Goal: Task Accomplishment & Management: Complete application form

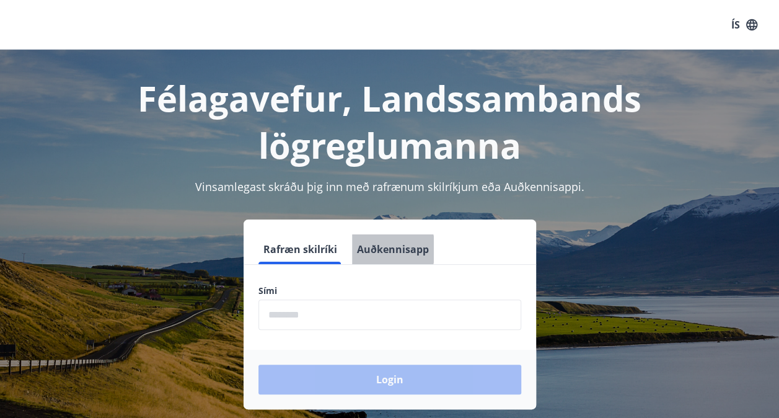
click at [369, 249] on button "Auðkennisapp" at bounding box center [393, 249] width 82 height 30
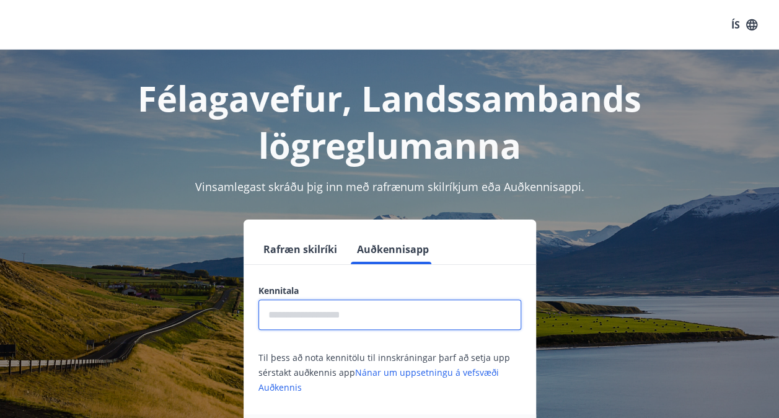
click at [314, 314] on input "text" at bounding box center [390, 314] width 263 height 30
type input "**********"
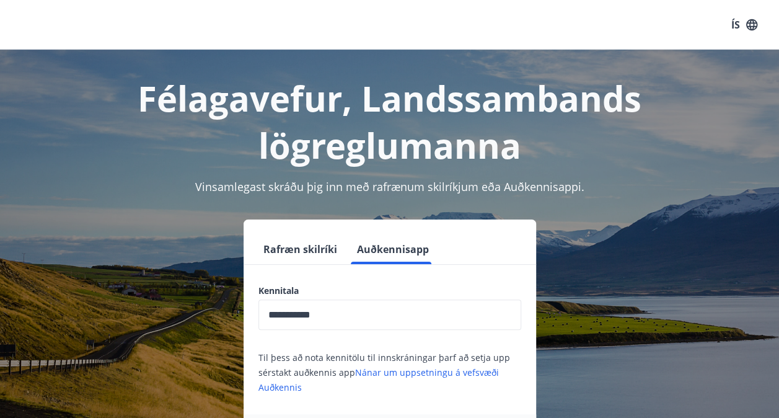
click at [499, 366] on div "Til þess að nota kennitölu til innskráningar þarf að setja upp sérstakt auðkenn…" at bounding box center [390, 372] width 263 height 45
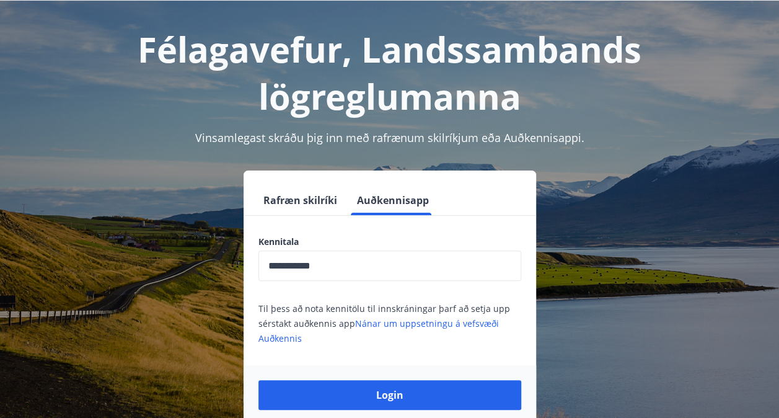
scroll to position [50, 0]
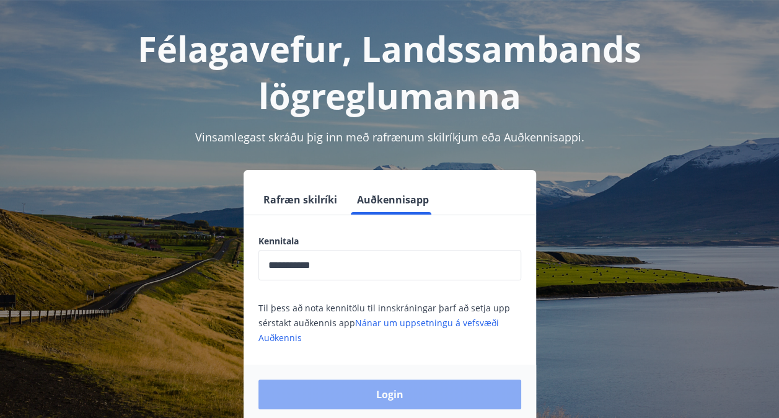
click at [402, 391] on button "Login" at bounding box center [390, 394] width 263 height 30
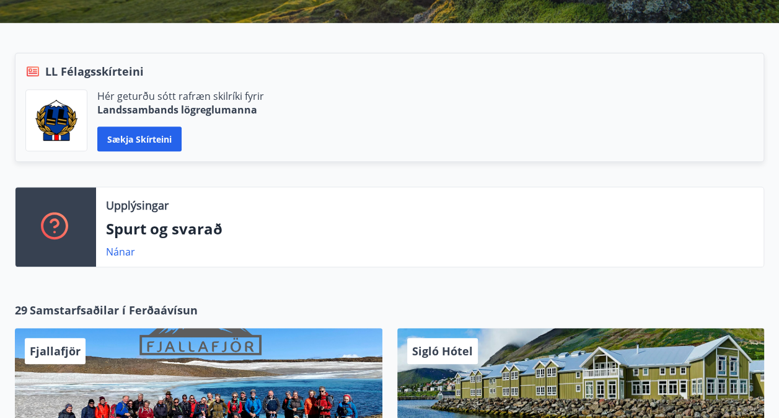
scroll to position [281, 0]
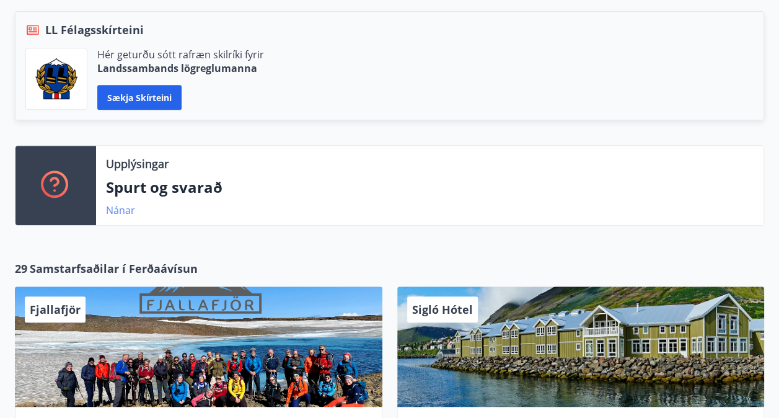
click at [115, 204] on link "Nánar" at bounding box center [120, 210] width 29 height 14
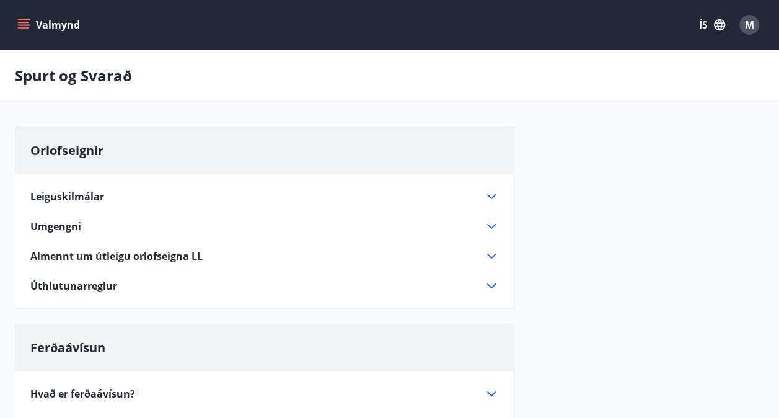
click at [26, 33] on button "Valmynd" at bounding box center [50, 25] width 70 height 22
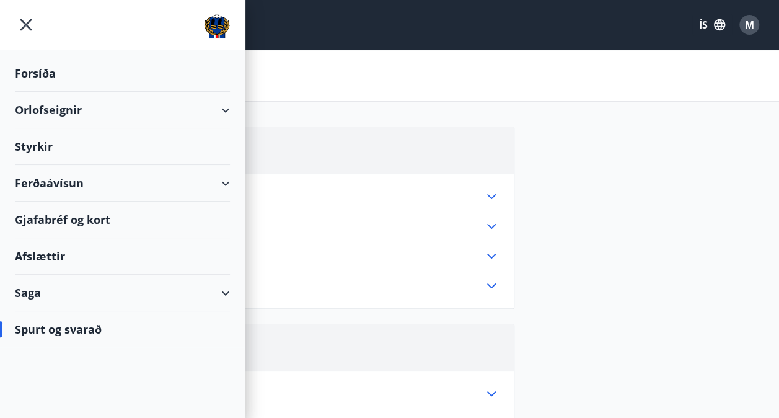
click at [56, 106] on div "Orlofseignir" at bounding box center [122, 110] width 215 height 37
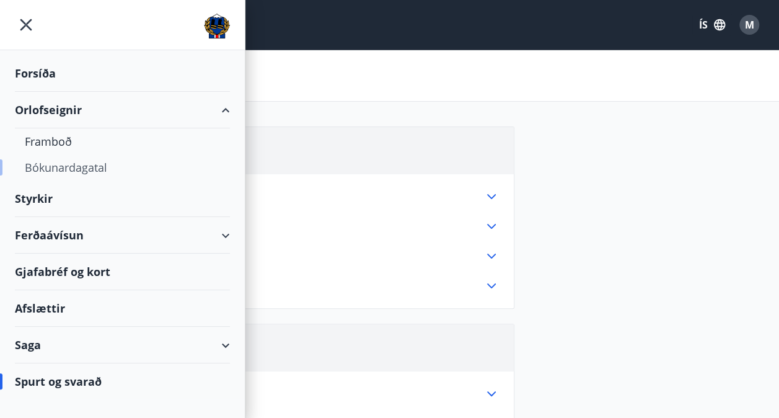
click at [50, 161] on div "Bókunardagatal" at bounding box center [122, 167] width 195 height 26
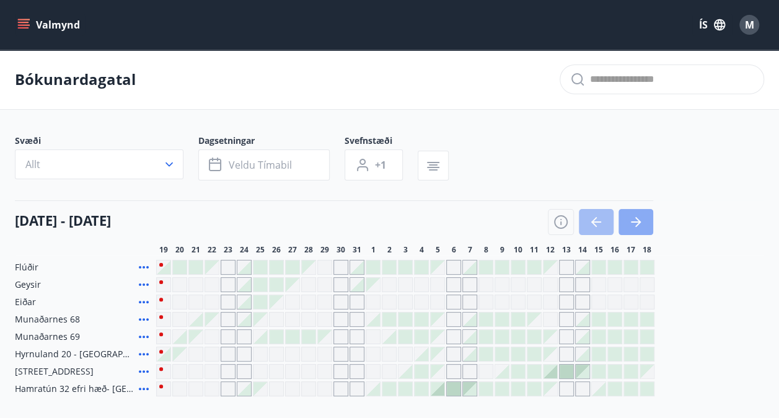
click at [642, 226] on icon "button" at bounding box center [636, 222] width 15 height 15
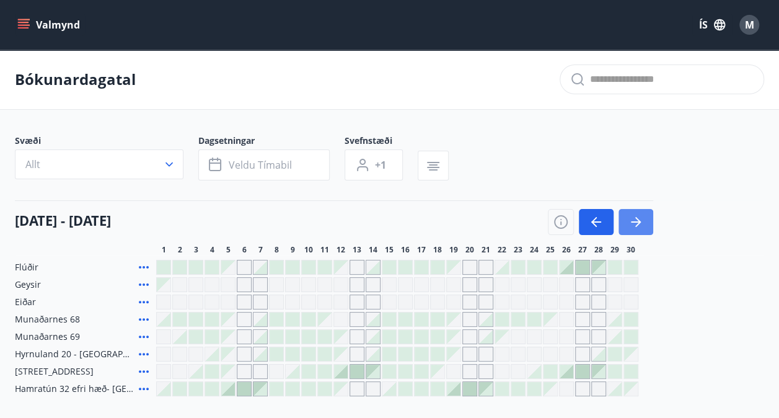
click at [629, 221] on icon "button" at bounding box center [636, 222] width 15 height 15
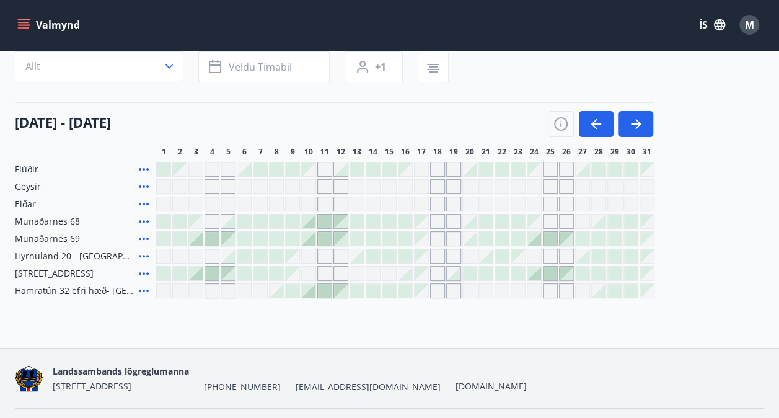
scroll to position [99, 0]
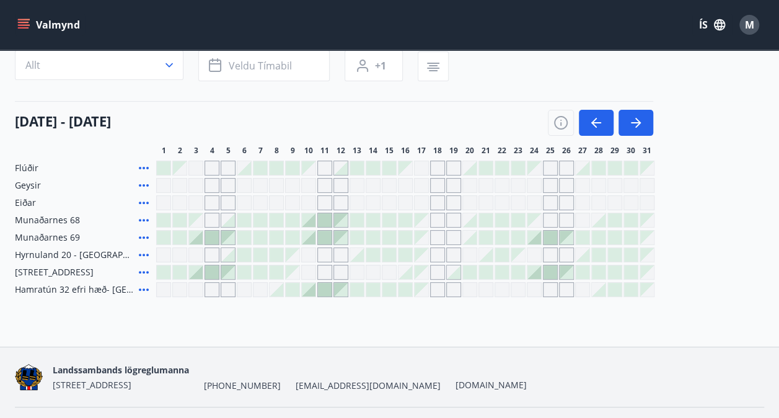
click at [424, 224] on div "Gráir dagar eru ekki bókanlegir" at bounding box center [422, 220] width 14 height 14
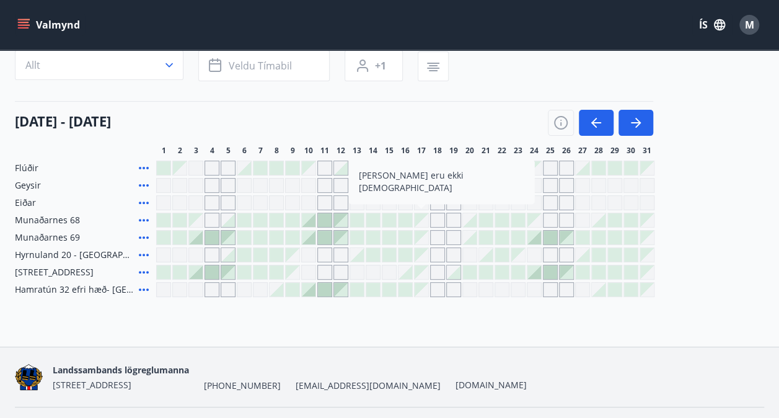
click at [442, 221] on div "Gráir dagar eru ekki bókanlegir" at bounding box center [437, 220] width 15 height 15
click at [452, 216] on div "Gráir dagar eru ekki bókanlegir" at bounding box center [453, 220] width 15 height 15
click at [402, 218] on div at bounding box center [406, 220] width 14 height 14
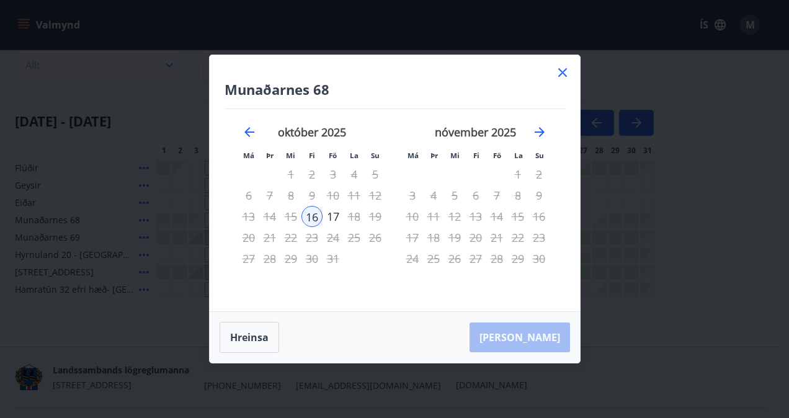
click at [562, 68] on icon at bounding box center [562, 72] width 15 height 15
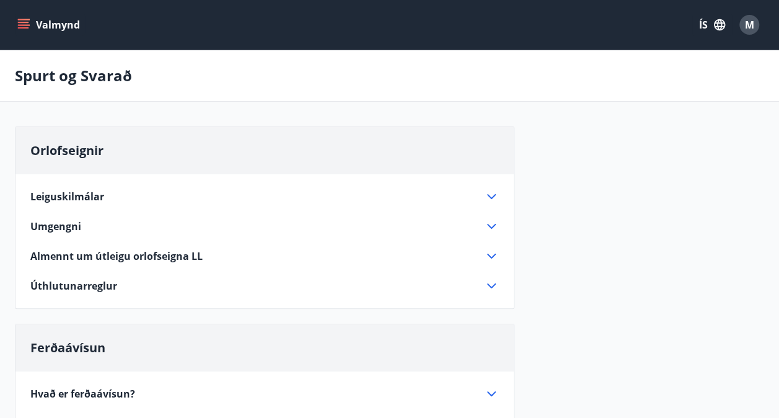
click at [25, 25] on icon "menu" at bounding box center [25, 24] width 14 height 1
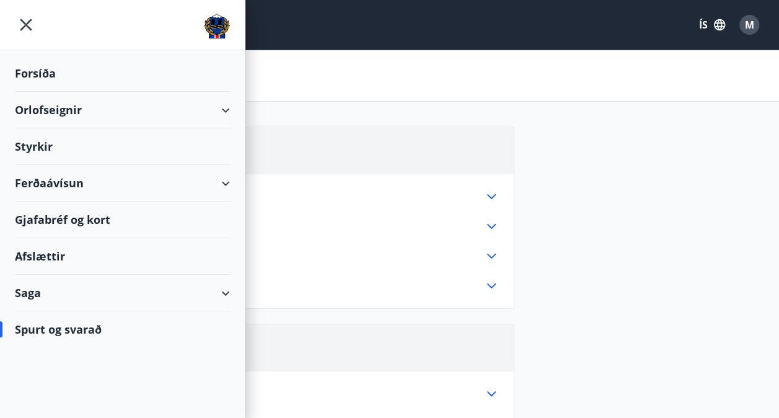
click at [67, 110] on div "Orlofseignir" at bounding box center [122, 110] width 215 height 37
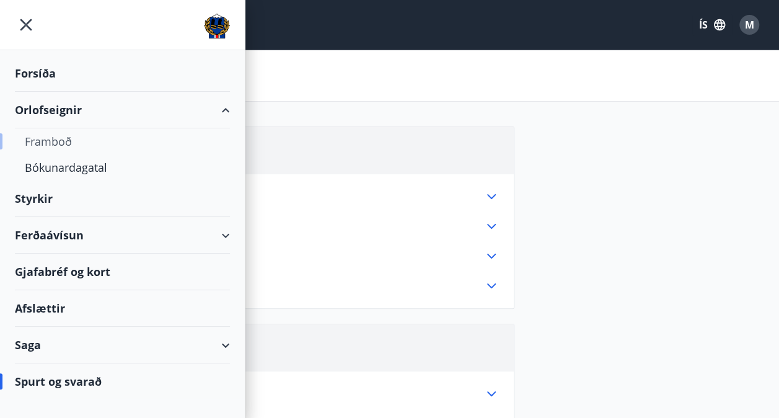
click at [53, 141] on div "Framboð" at bounding box center [122, 141] width 195 height 26
